Goal: Navigation & Orientation: Find specific page/section

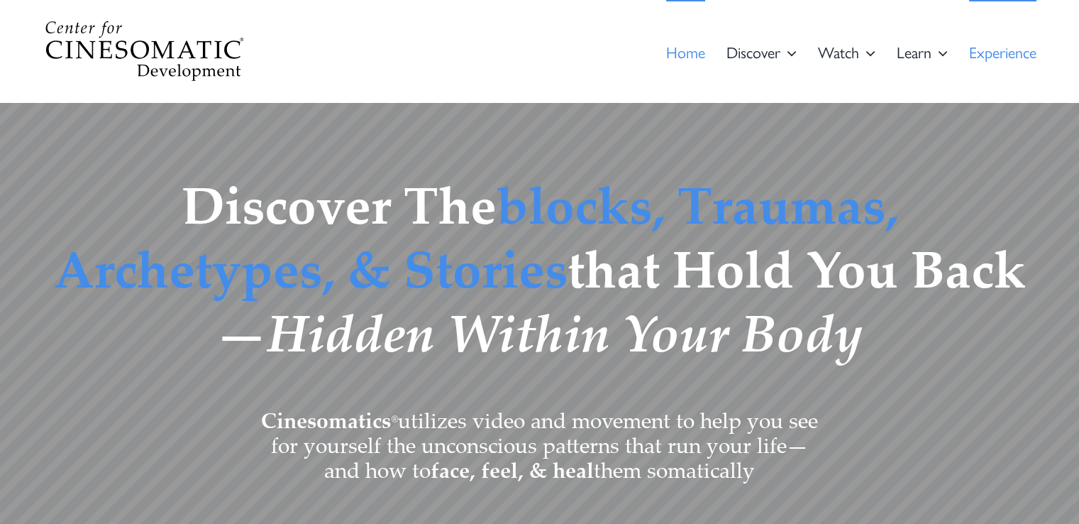
click at [982, 55] on span "Expe­ri­ence" at bounding box center [1002, 52] width 67 height 16
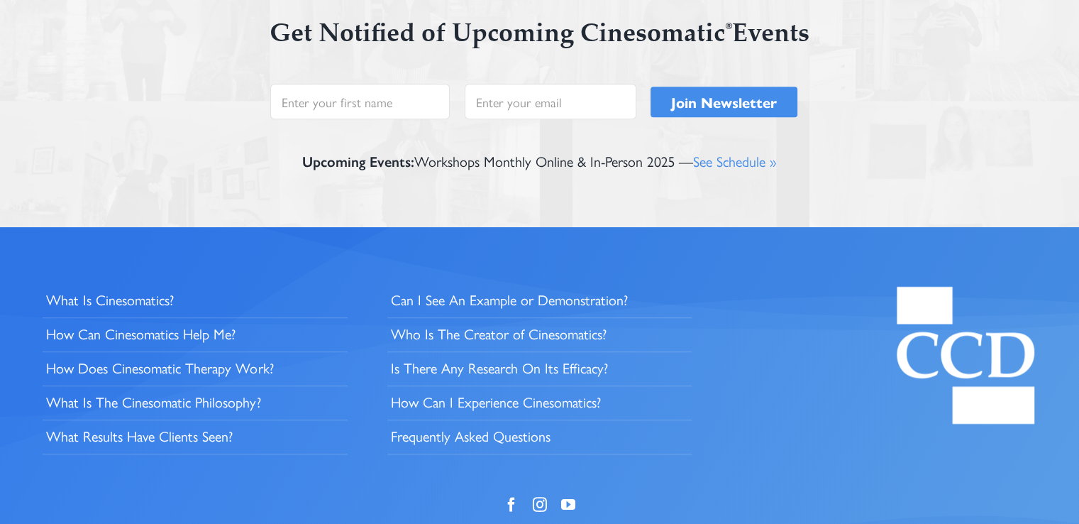
scroll to position [1135, 0]
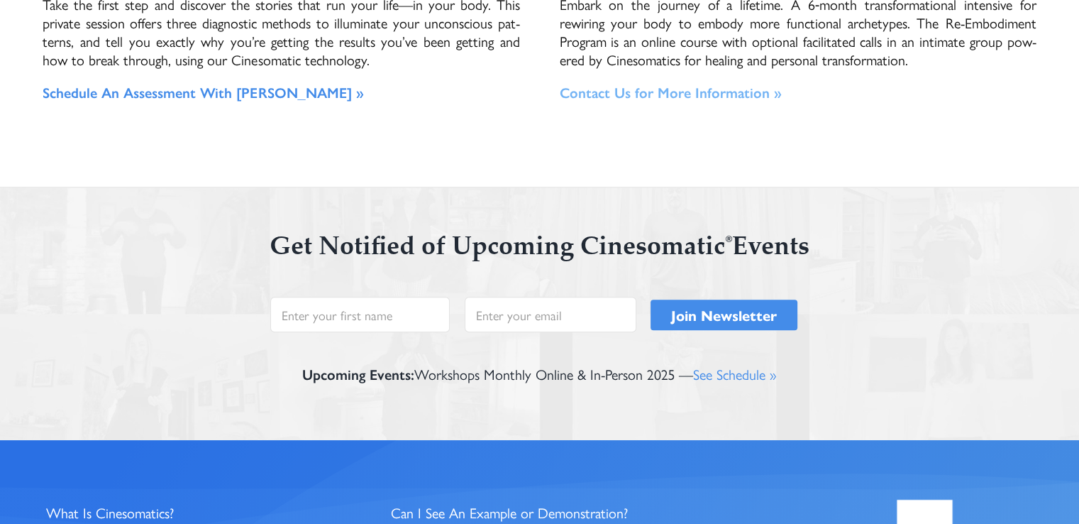
click at [718, 94] on link "Con­tact Us for More Information »" at bounding box center [670, 92] width 222 height 21
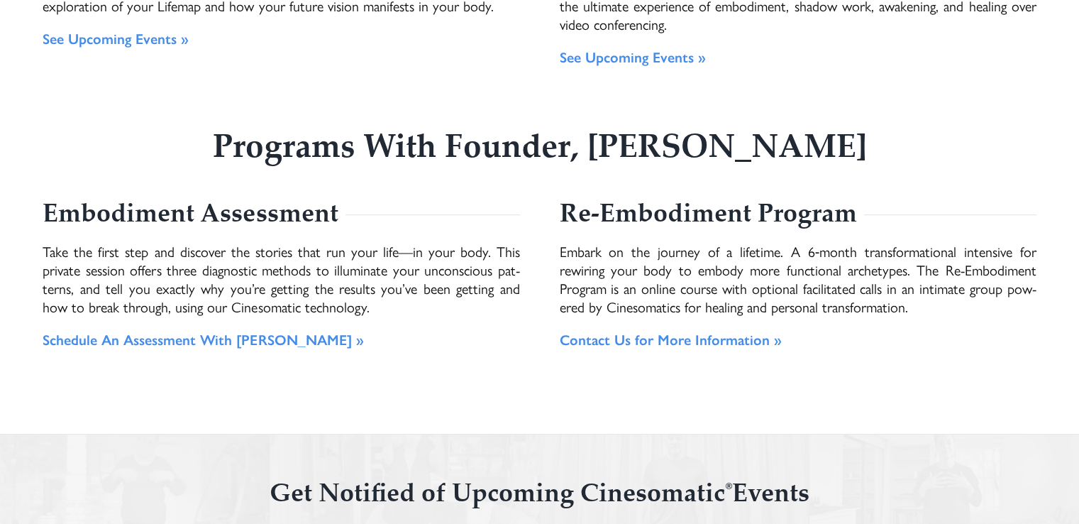
scroll to position [781, 0]
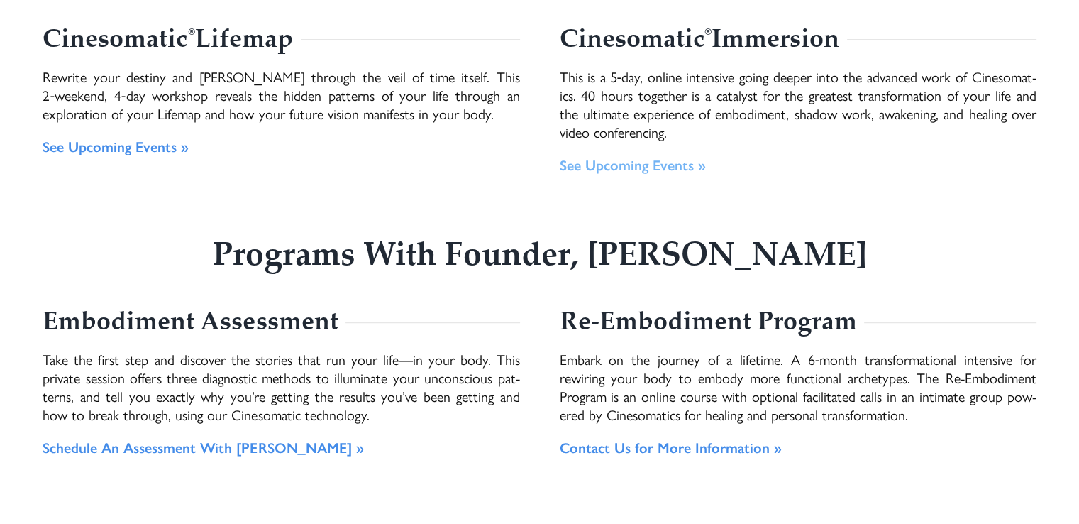
click at [678, 165] on link "See Upcom­ing Events »" at bounding box center [632, 164] width 146 height 21
